Goal: Transaction & Acquisition: Purchase product/service

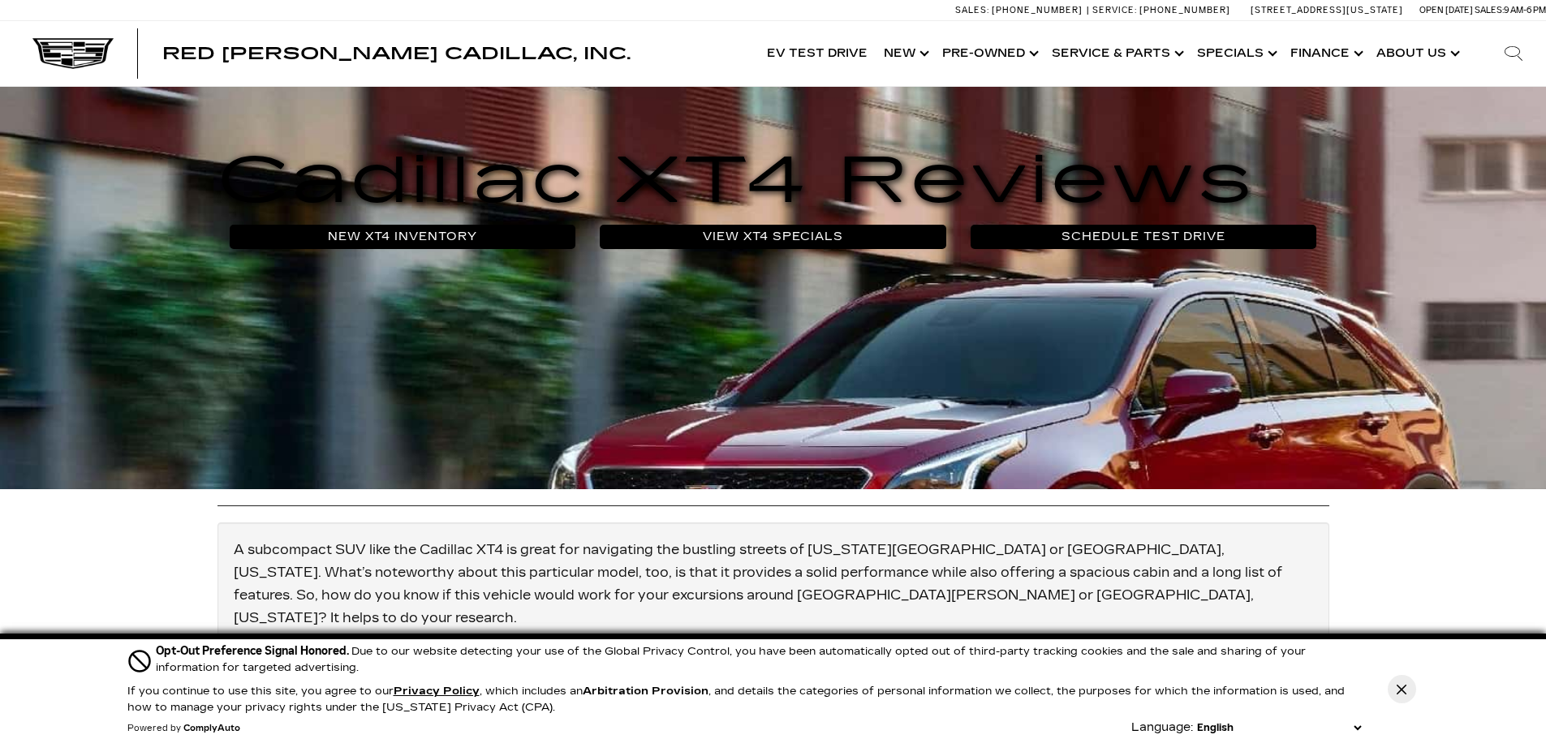
scroll to position [242, 0]
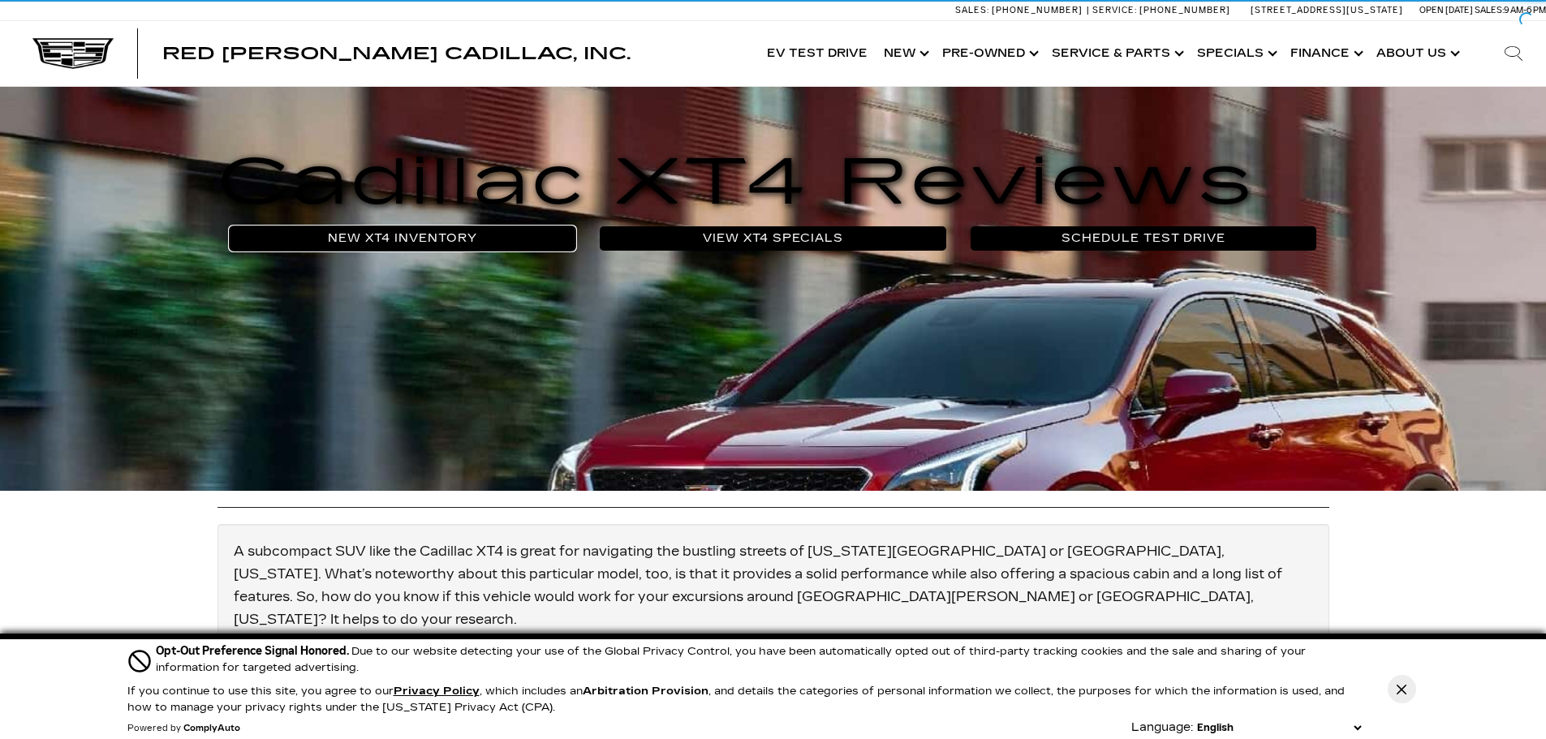
click at [437, 239] on link "New XT4 Inventory" at bounding box center [403, 238] width 346 height 24
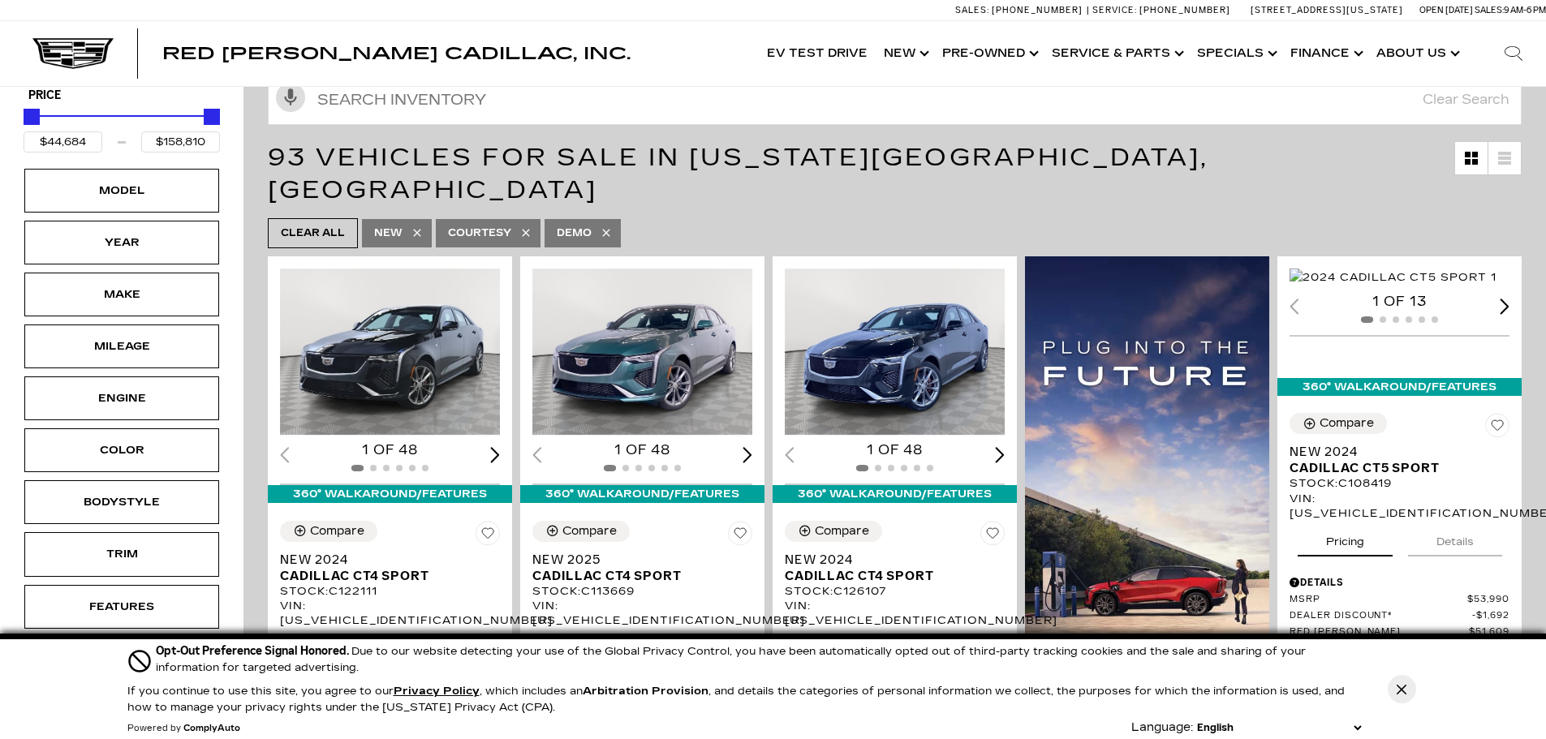
scroll to position [243, 0]
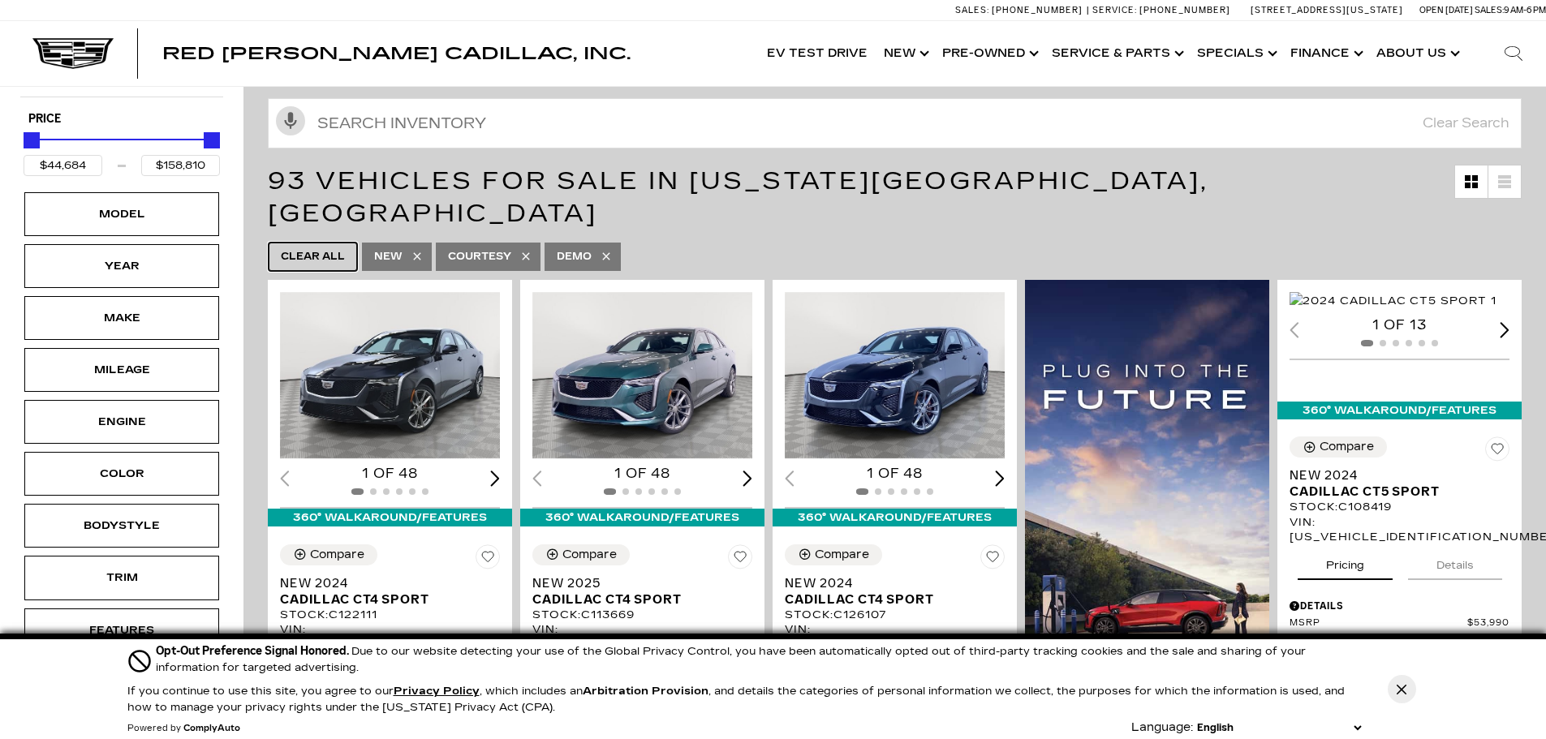
click at [312, 247] on span "Clear All" at bounding box center [313, 257] width 64 height 20
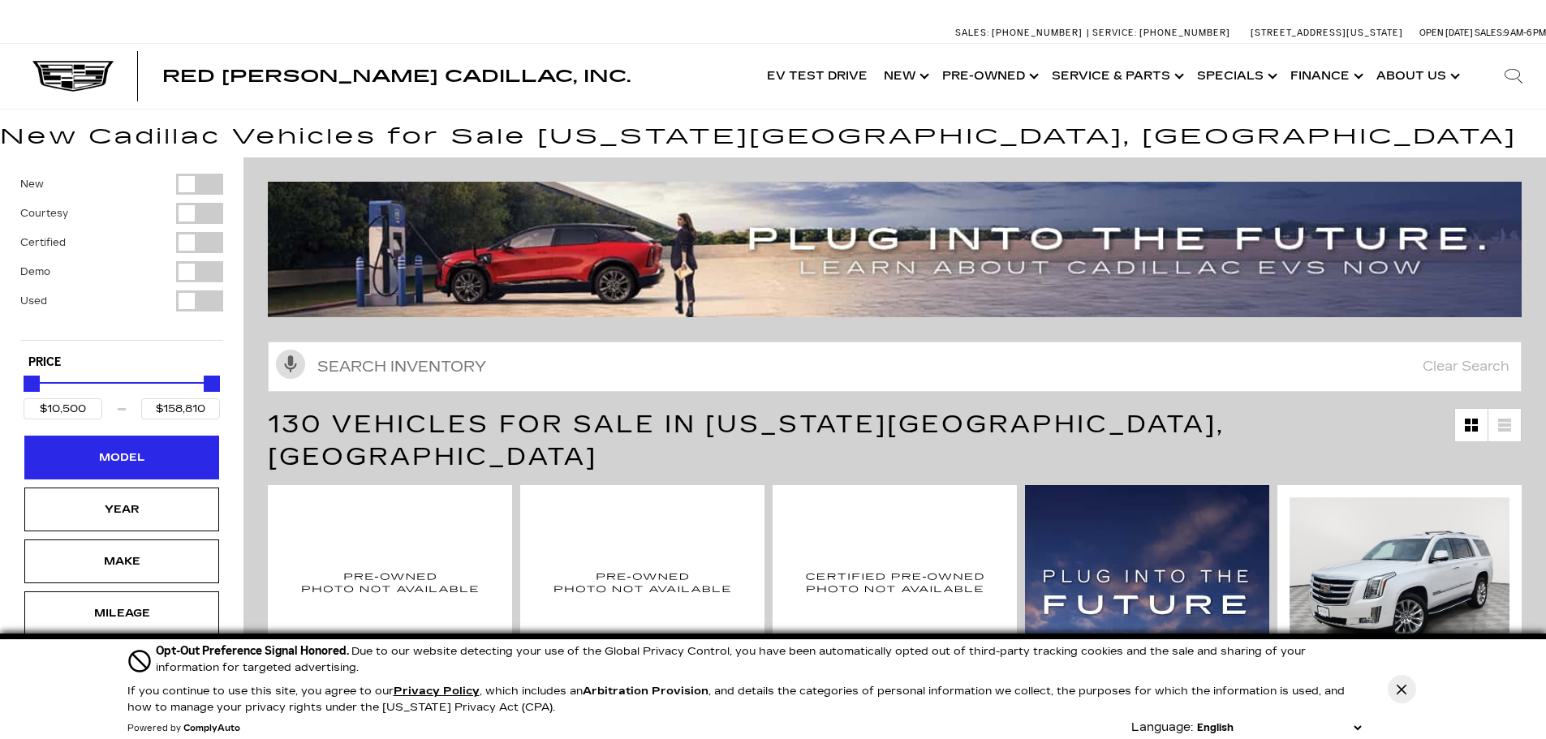
click at [153, 462] on div "Model" at bounding box center [121, 458] width 81 height 18
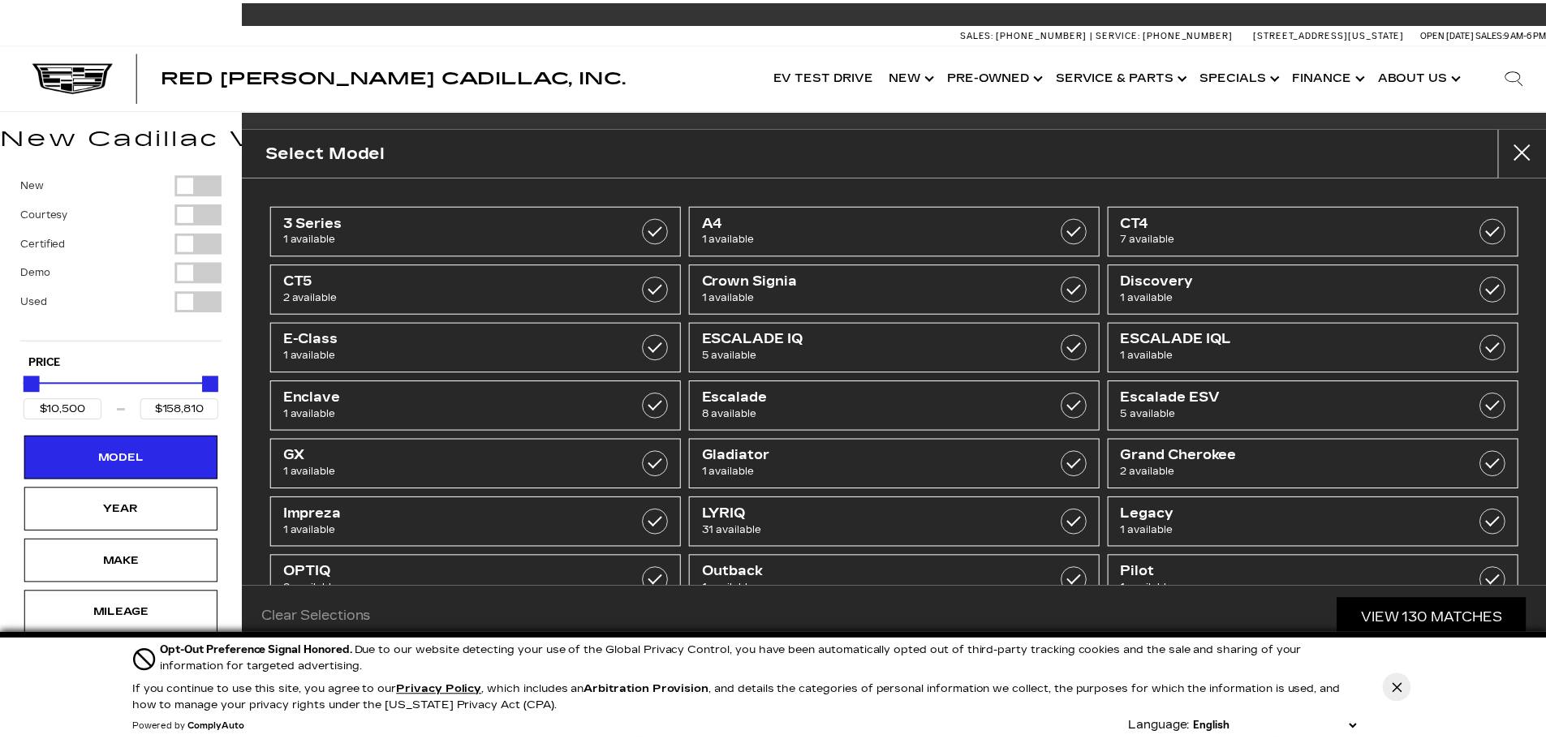
scroll to position [341, 0]
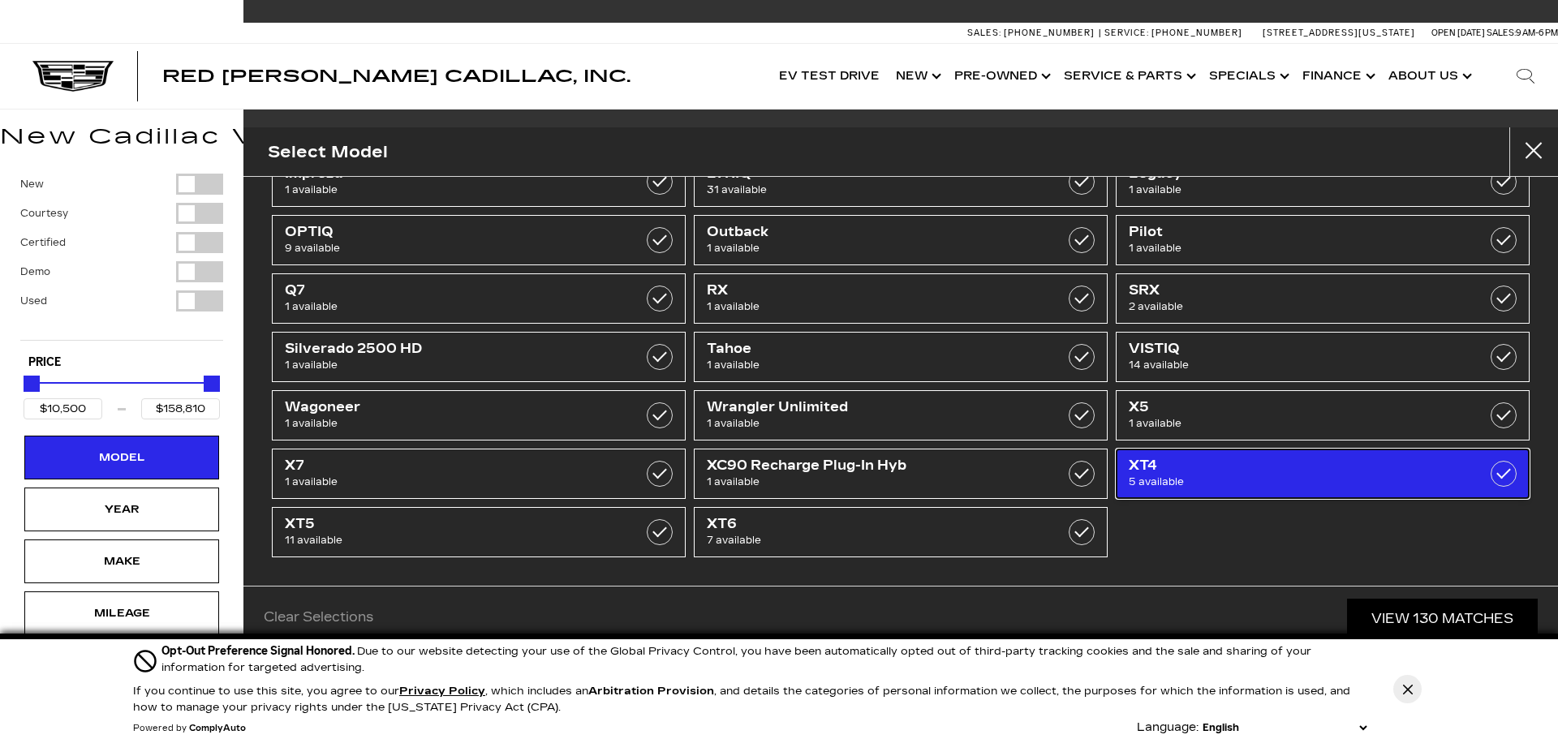
click at [1490, 475] on label at bounding box center [1503, 474] width 26 height 26
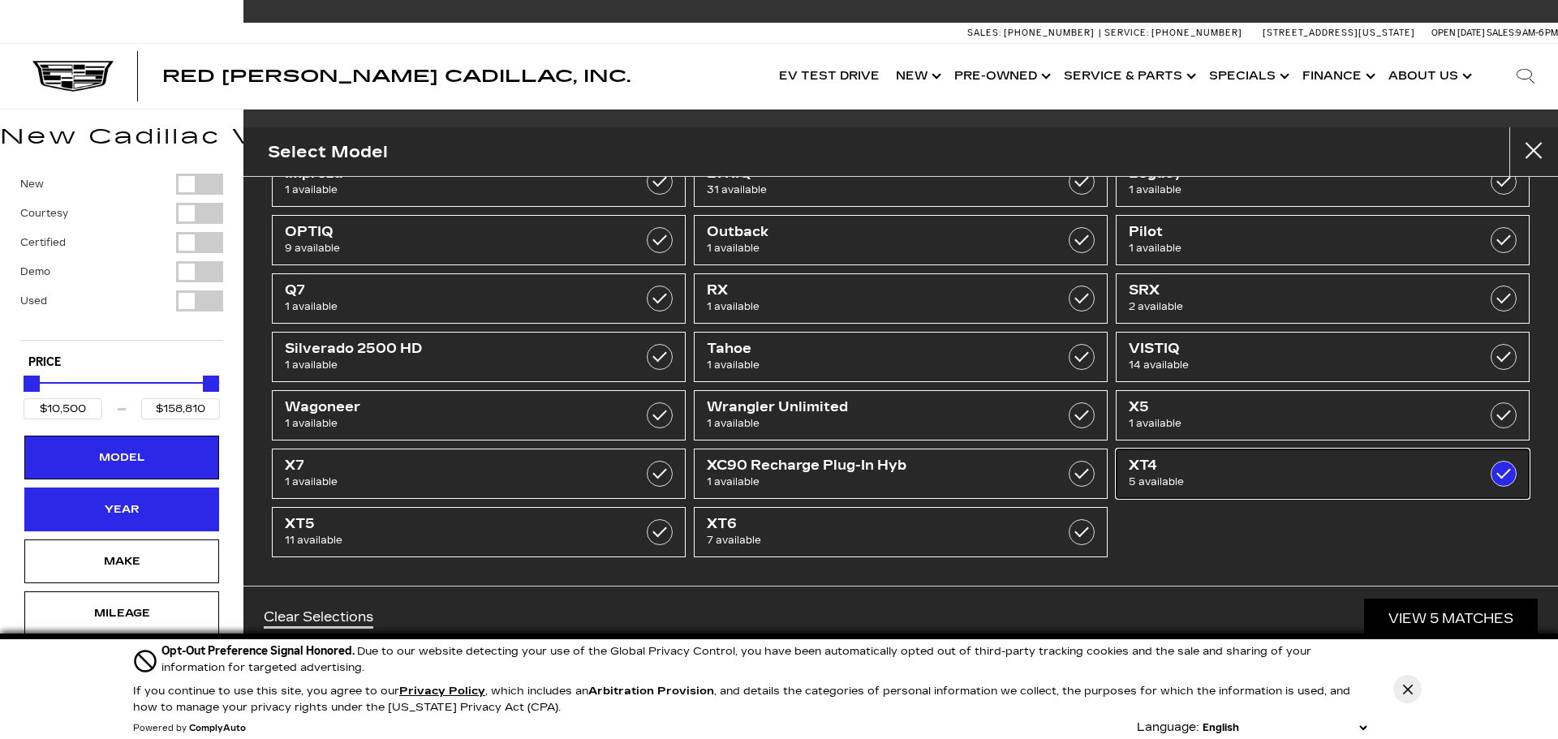
type input "$27,000"
type input "$56,074"
checkbox input "true"
click at [76, 517] on div "Year" at bounding box center [121, 510] width 195 height 44
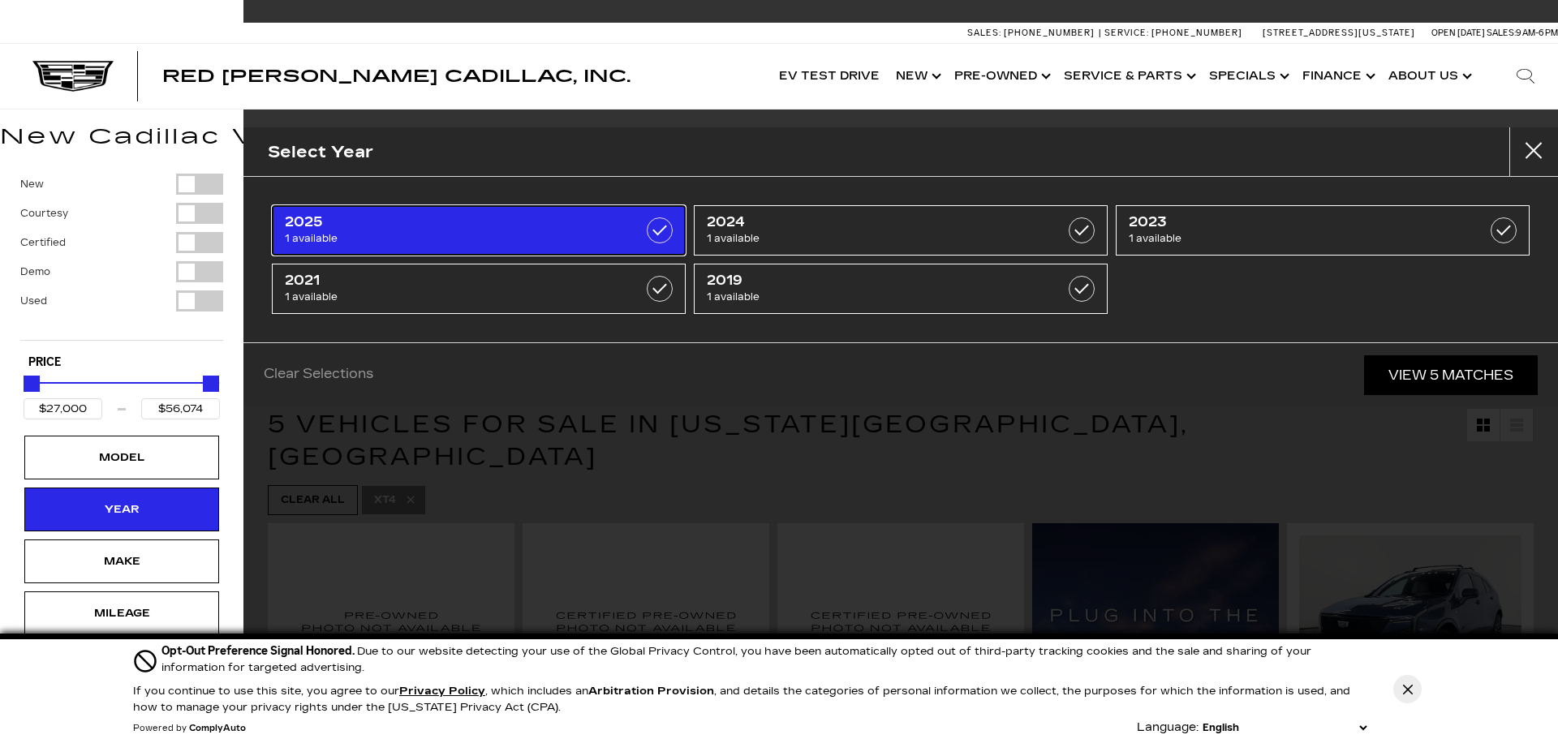
click at [421, 234] on span "1 available" at bounding box center [449, 238] width 329 height 16
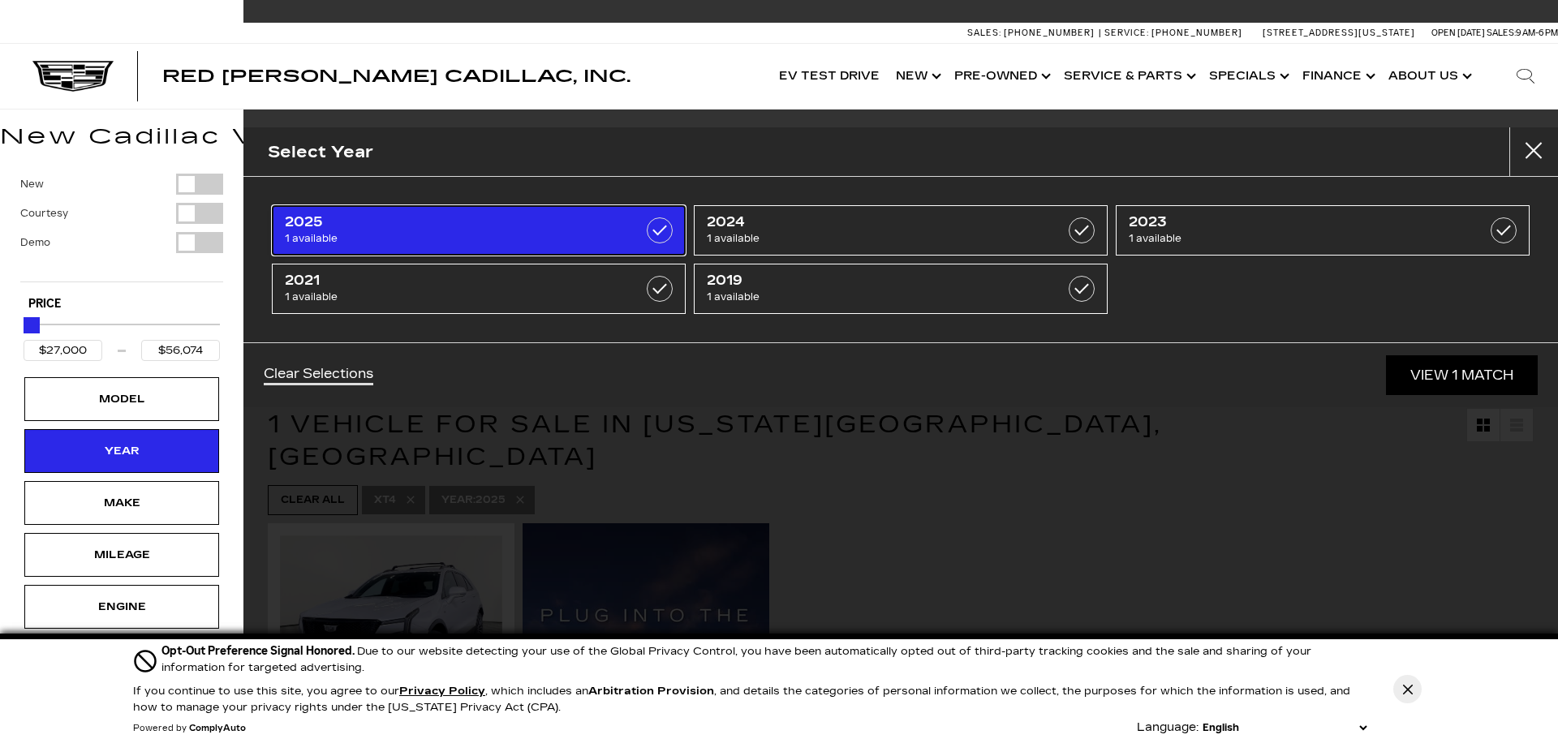
type input "$56,074"
checkbox input "true"
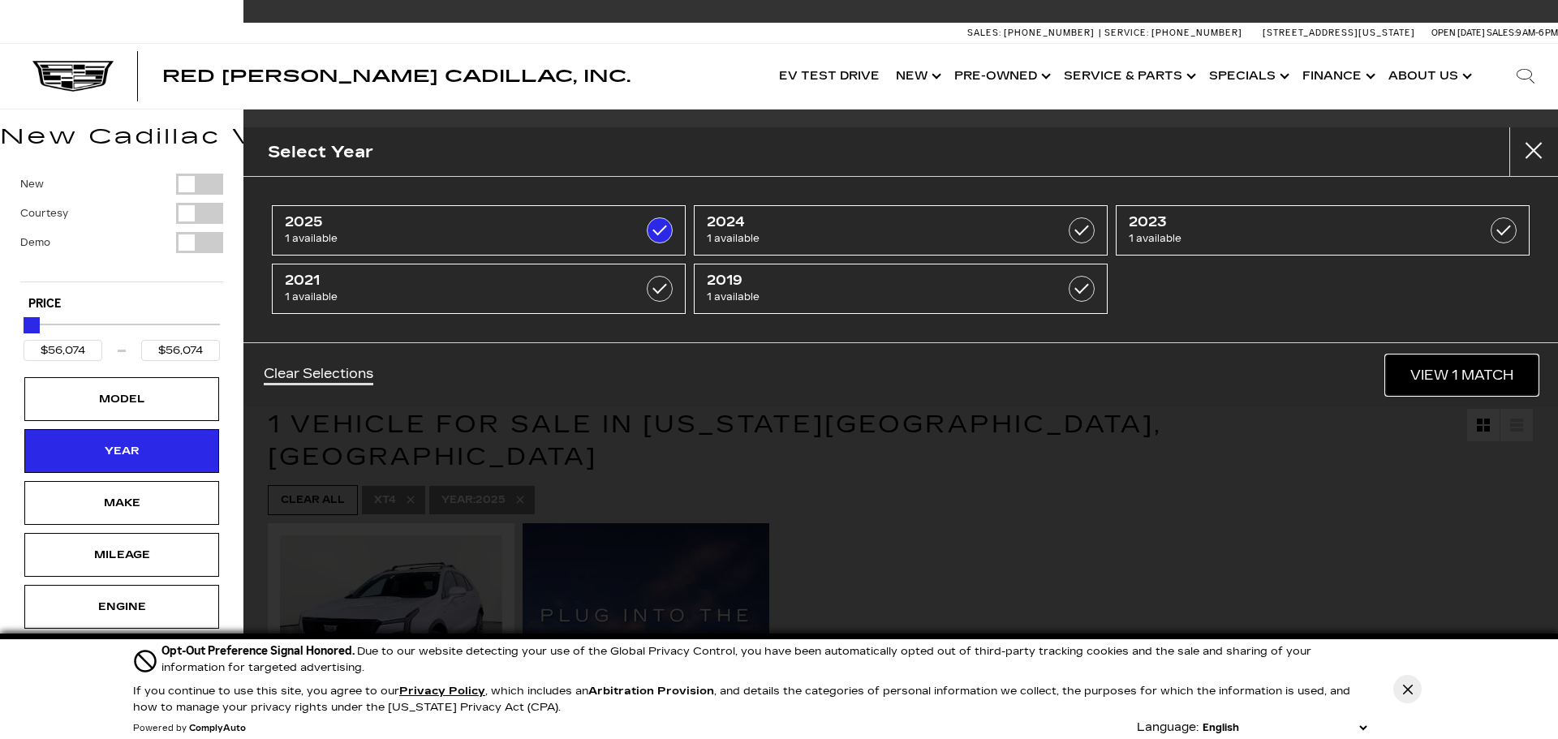
click at [1413, 366] on link "View 1 Match" at bounding box center [1462, 375] width 152 height 40
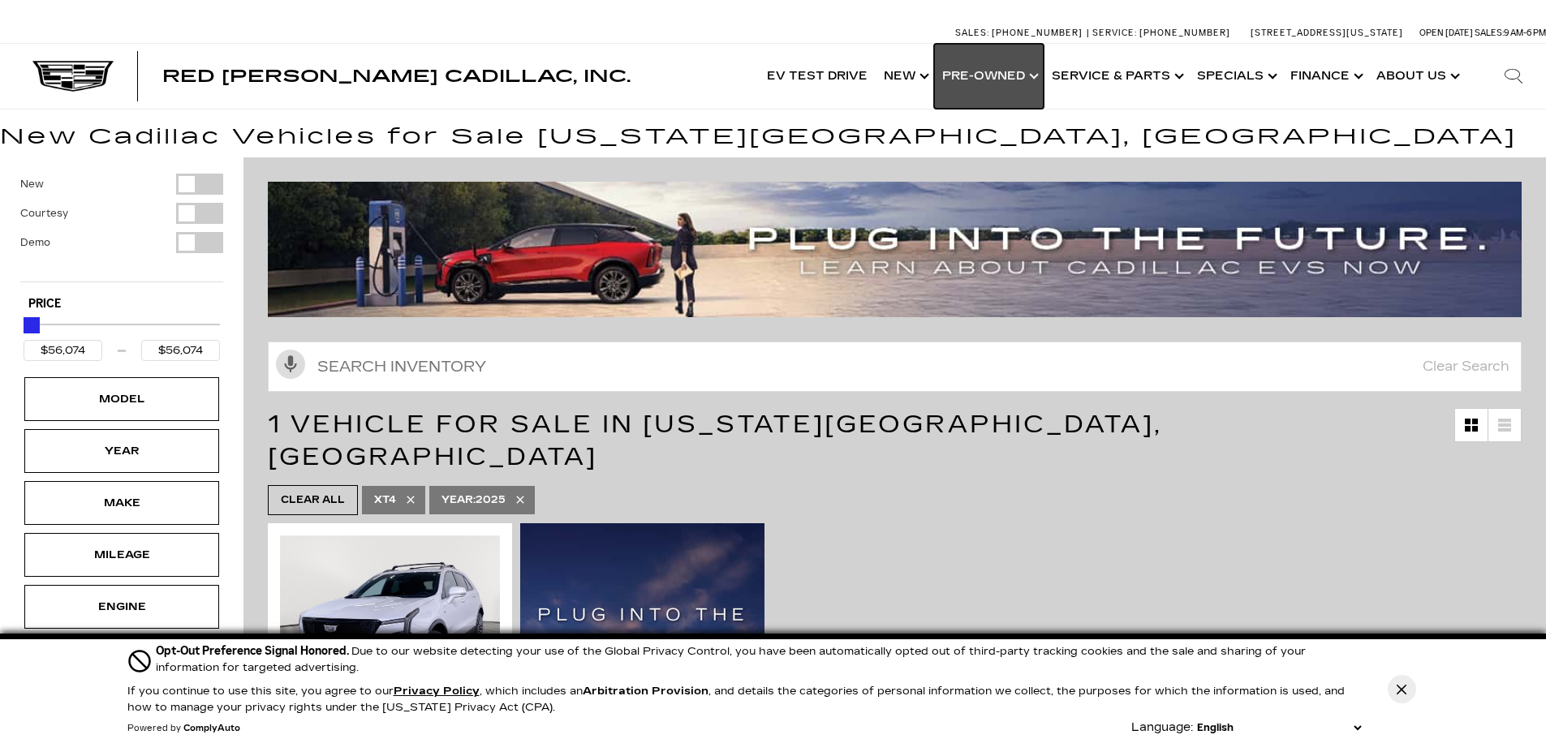
click at [979, 81] on link "Show Pre-Owned" at bounding box center [989, 76] width 110 height 65
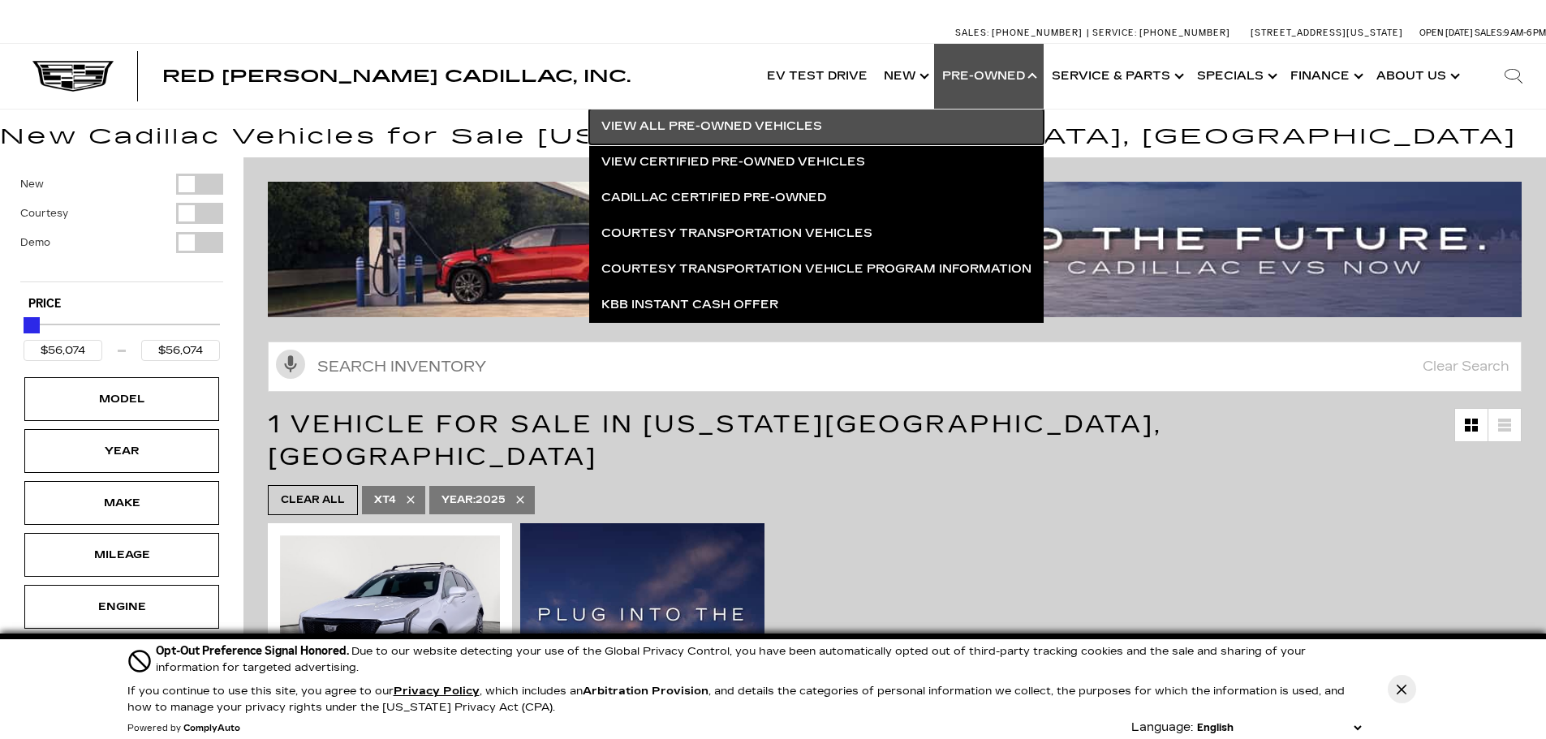
click at [774, 123] on link "View All Pre-Owned Vehicles" at bounding box center [816, 127] width 454 height 36
